Goal: Information Seeking & Learning: Learn about a topic

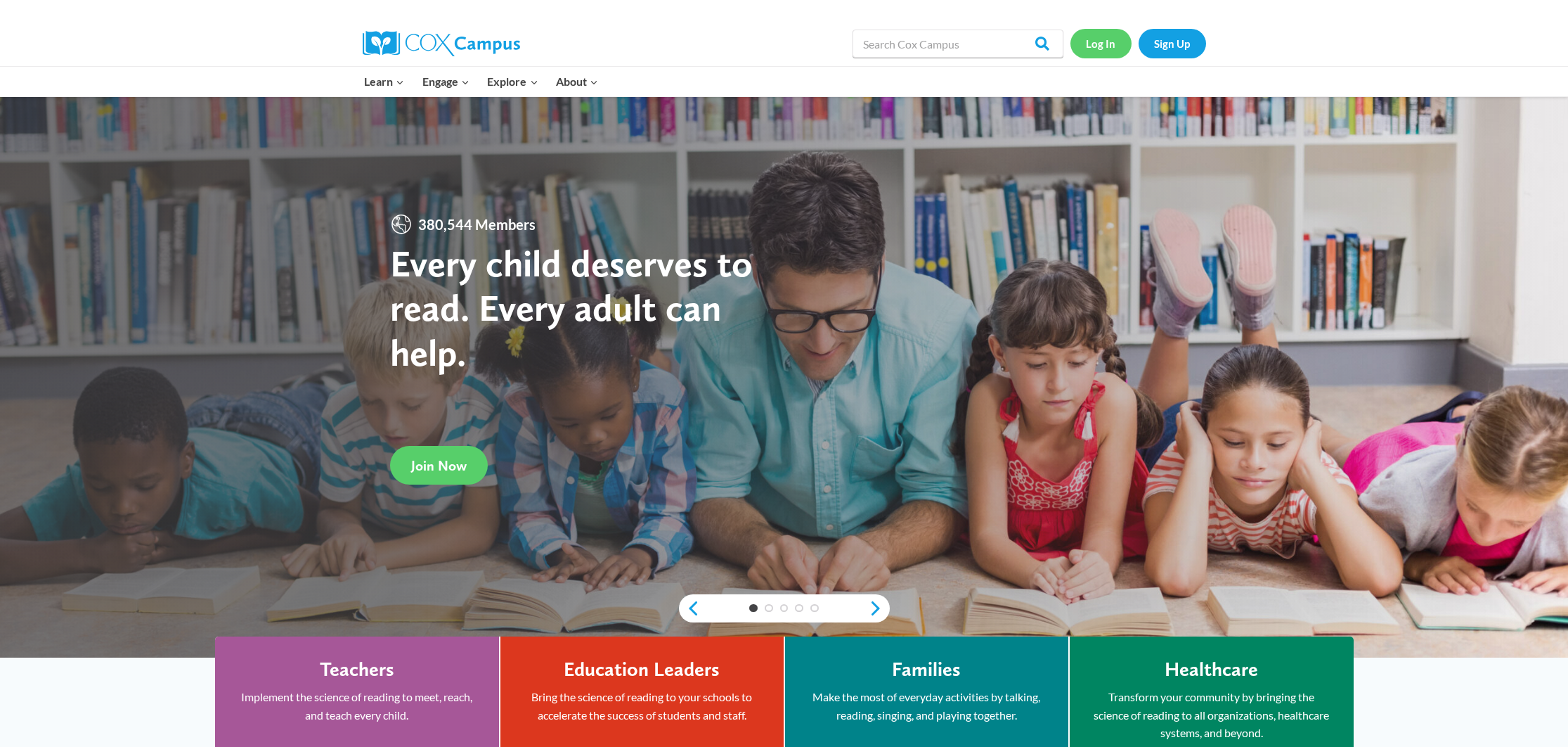
click at [1092, 44] on link "Log In" at bounding box center [1101, 43] width 62 height 29
click at [953, 51] on input "Search in [URL][DOMAIN_NAME]" at bounding box center [958, 44] width 211 height 28
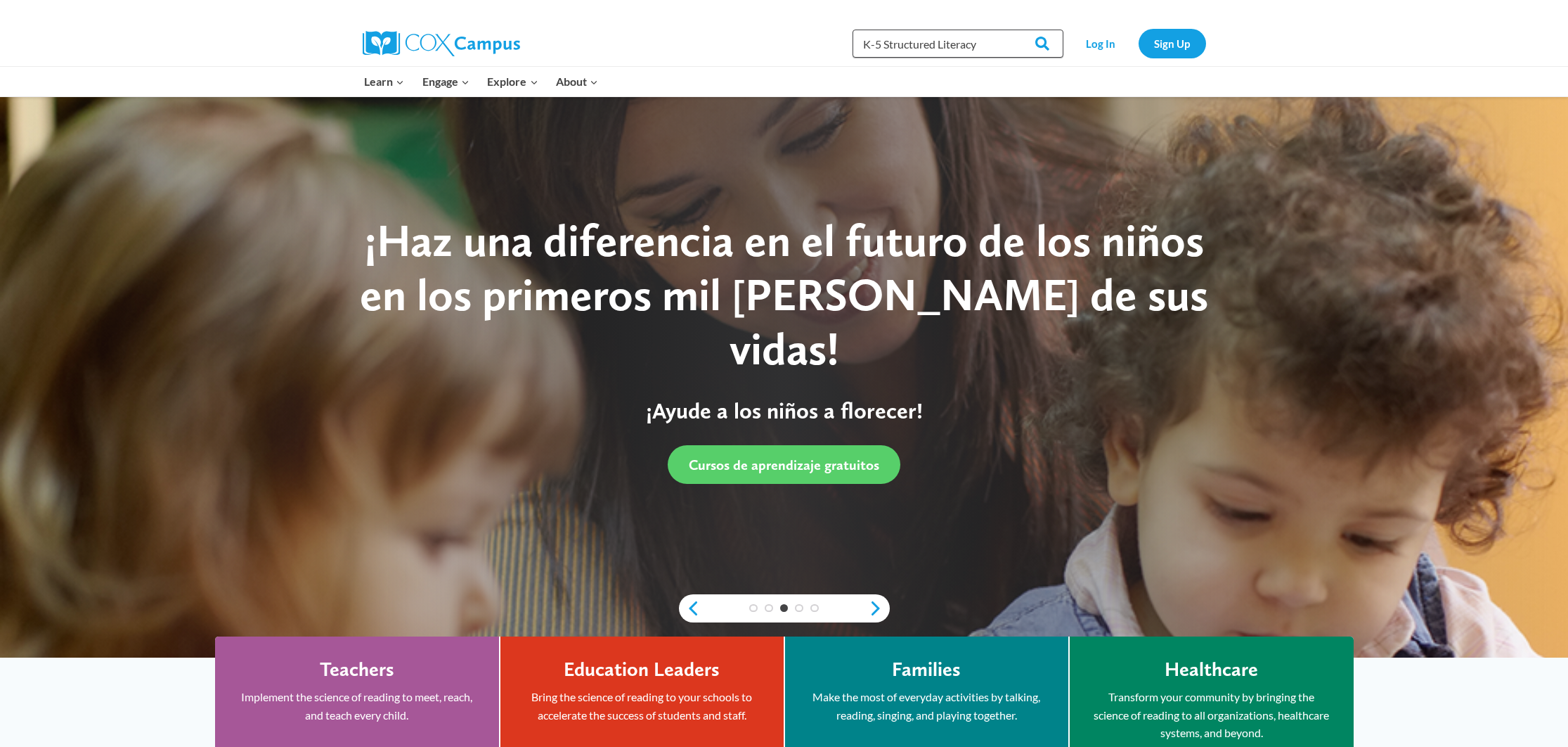
type input "K-5 Structured Literacy"
click at [1009, 30] on input "Search" at bounding box center [1036, 44] width 55 height 28
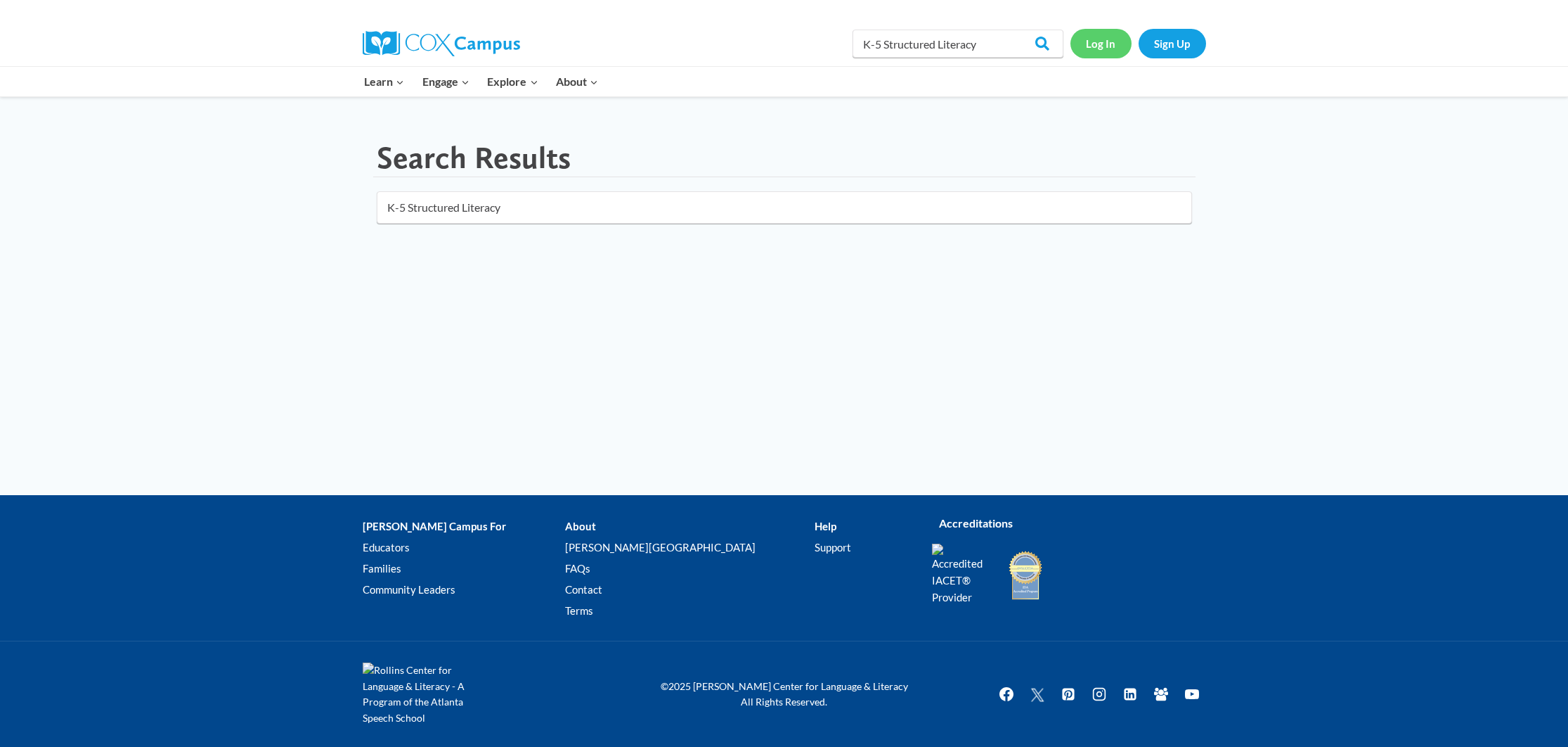
click at [1100, 47] on link "Log In" at bounding box center [1101, 43] width 62 height 29
